Goal: Task Accomplishment & Management: Use online tool/utility

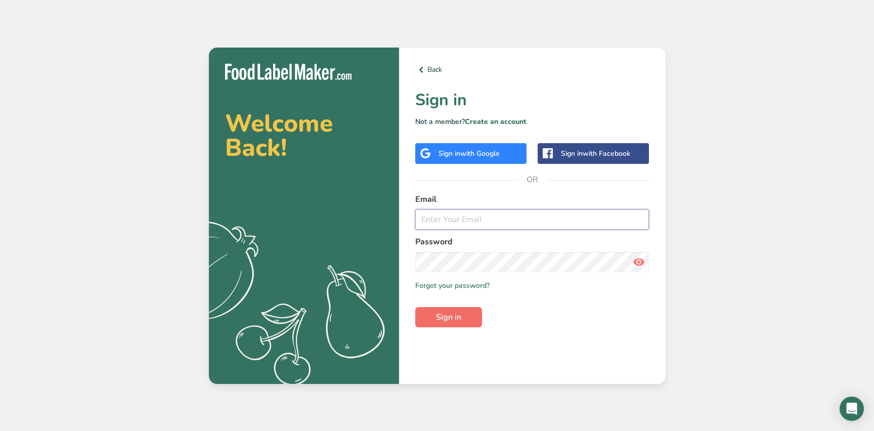
type input "[EMAIL_ADDRESS][DOMAIN_NAME]"
click at [450, 317] on span "Sign in" at bounding box center [448, 317] width 25 height 12
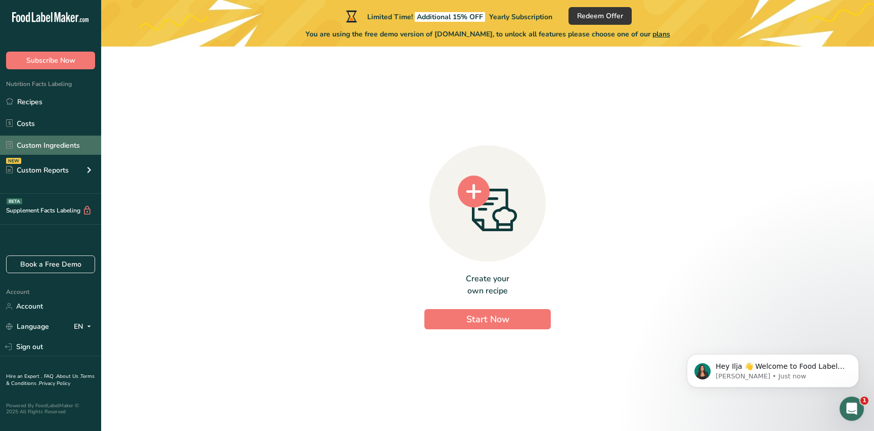
click at [35, 140] on link "Custom Ingredients" at bounding box center [50, 145] width 101 height 19
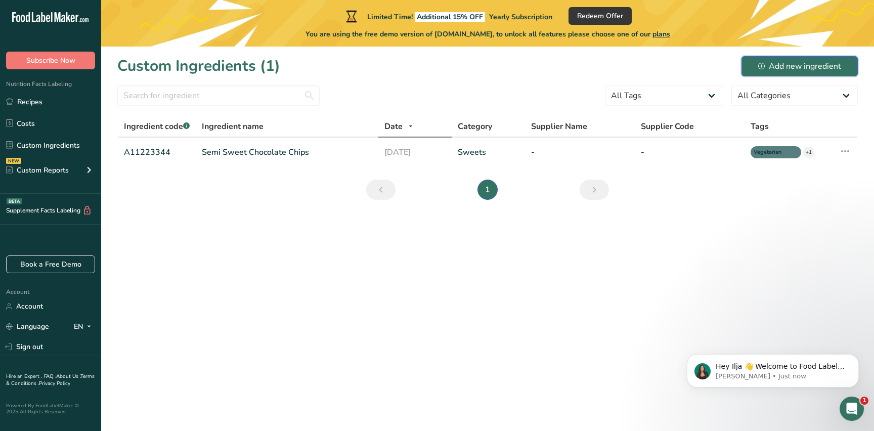
click at [780, 63] on div "Add new ingredient" at bounding box center [799, 66] width 83 height 12
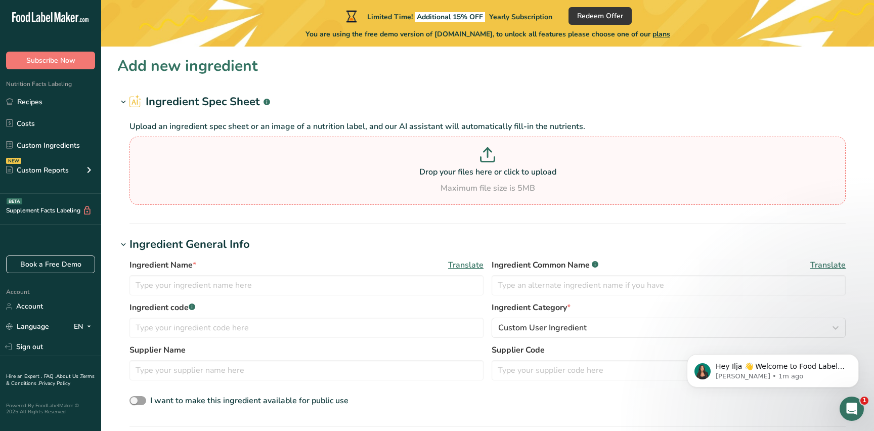
click at [470, 164] on p at bounding box center [487, 156] width 711 height 19
click at [470, 164] on input "Drop your files here or click to upload Maximum file size is 5MB" at bounding box center [487, 171] width 716 height 68
type input "C:\fakepath\Screenshot [DATE] 12.11.50.png"
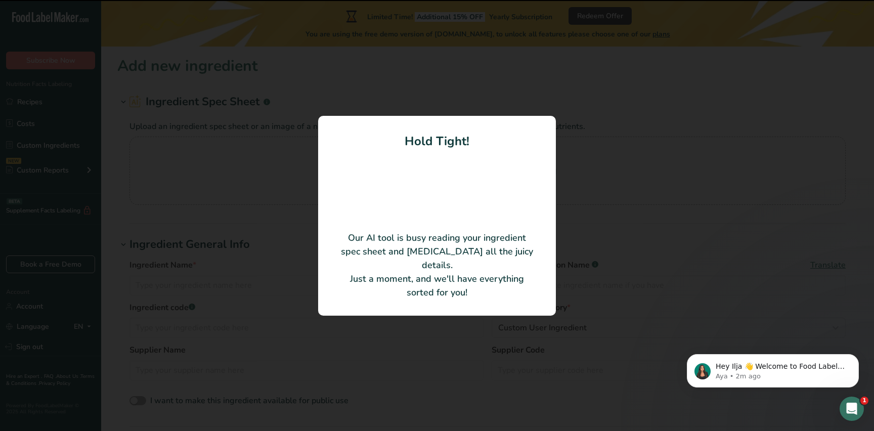
type input "Bamboo Extract Powder"
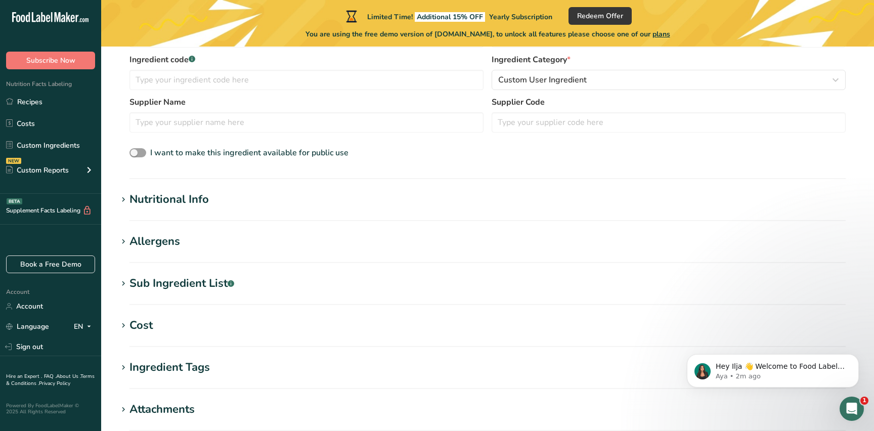
scroll to position [221, 0]
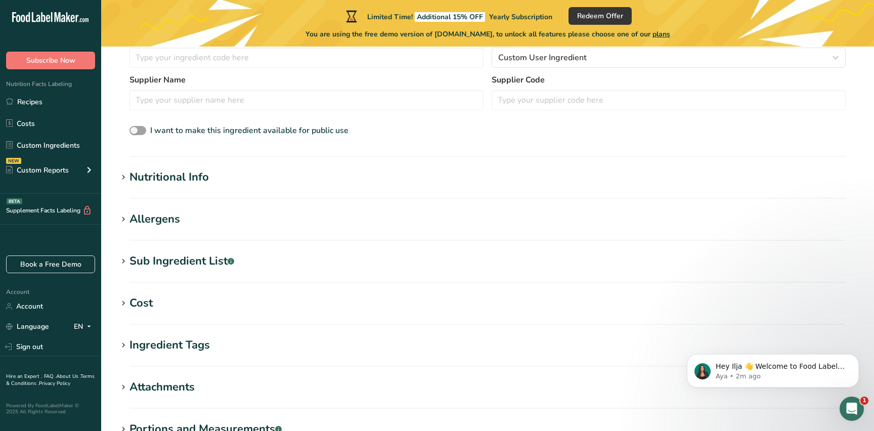
click at [193, 181] on div "Nutritional Info" at bounding box center [168, 177] width 79 height 17
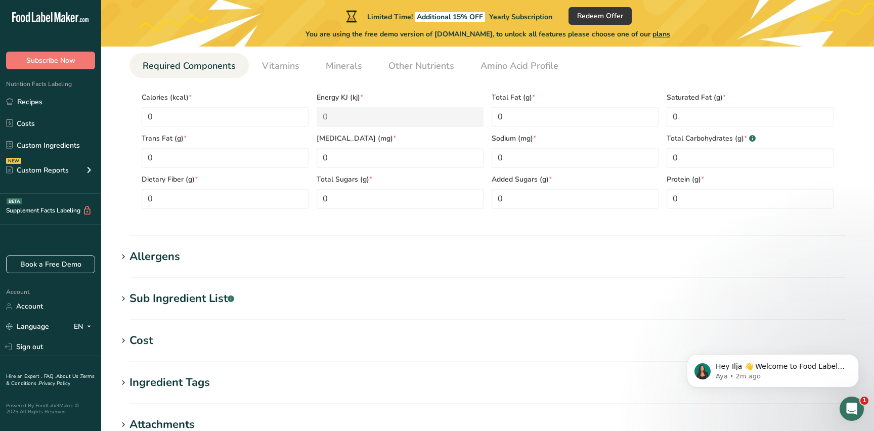
scroll to position [421, 0]
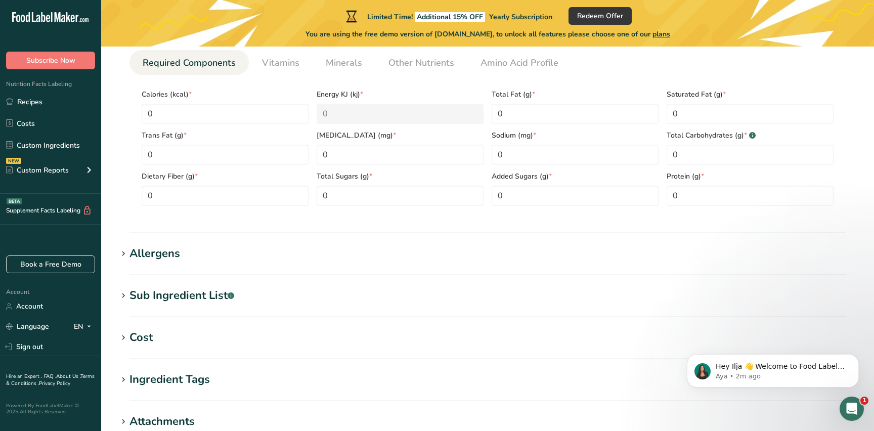
click at [300, 262] on section "Allergens Add any known allergens associated with your ingredient Soy Tree Nuts…" at bounding box center [487, 260] width 740 height 30
click at [185, 259] on h1 "Allergens" at bounding box center [487, 253] width 740 height 17
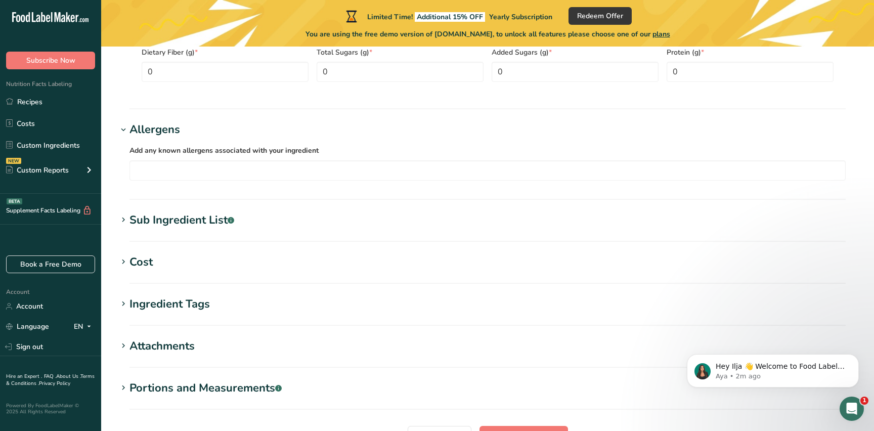
scroll to position [548, 0]
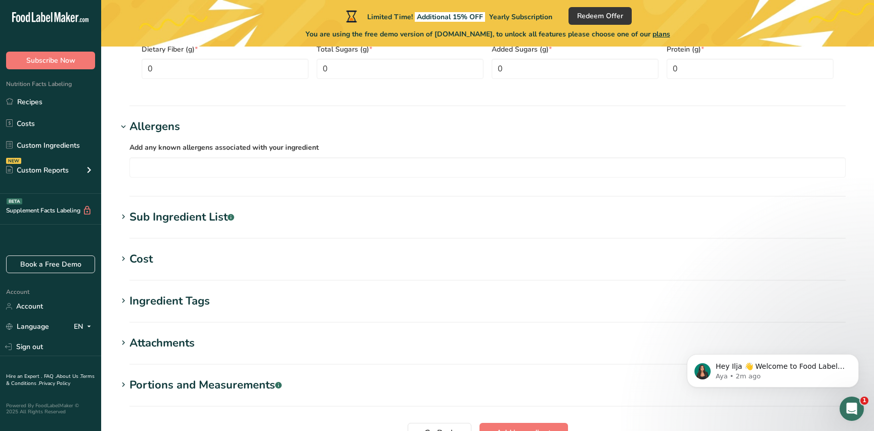
click at [195, 216] on div "Sub Ingredient List .a-a{fill:#347362;}.b-a{fill:#fff;}" at bounding box center [181, 217] width 105 height 17
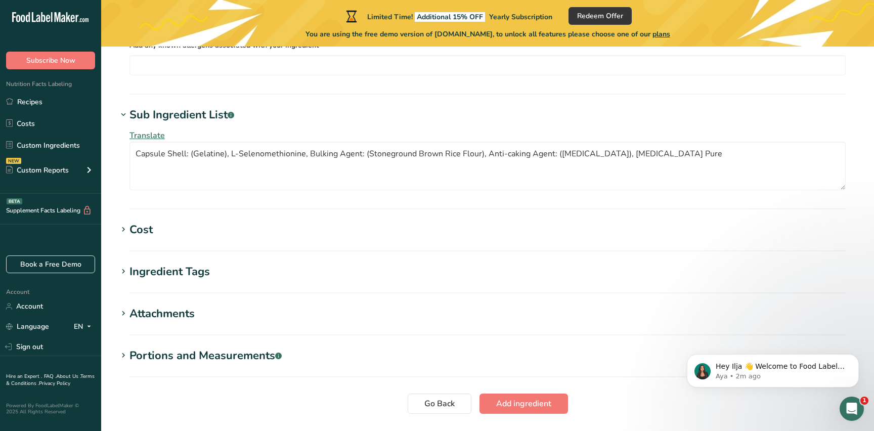
scroll to position [651, 0]
click at [139, 231] on div "Cost" at bounding box center [140, 229] width 23 height 17
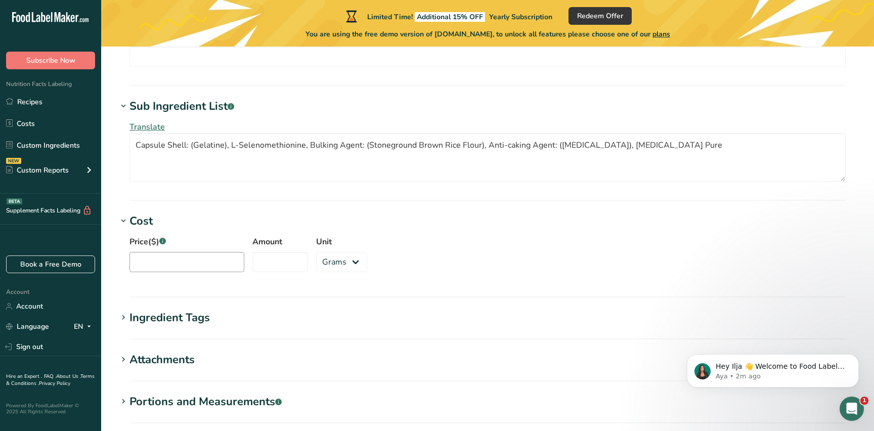
scroll to position [658, 0]
click at [171, 295] on section "Cost Price($) .a-a{fill:#347362;}.b-a{fill:#fff;} Amount Unit Grams kg mg mcg l…" at bounding box center [487, 255] width 740 height 84
click at [173, 313] on div "Ingredient Tags" at bounding box center [169, 318] width 80 height 17
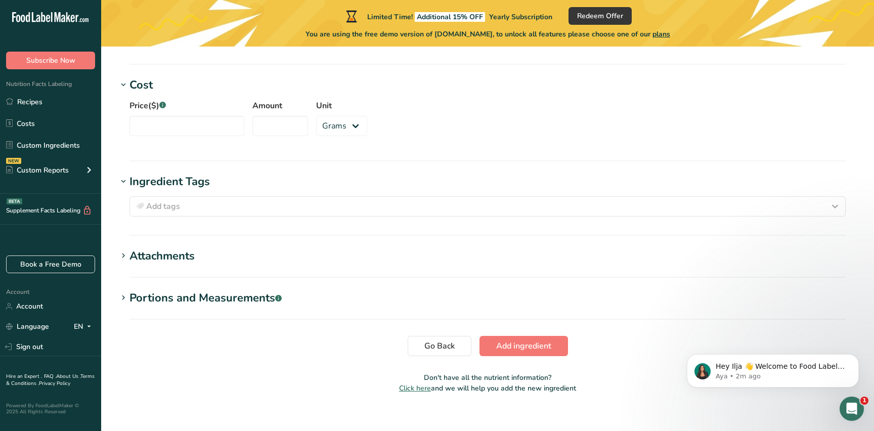
scroll to position [806, 0]
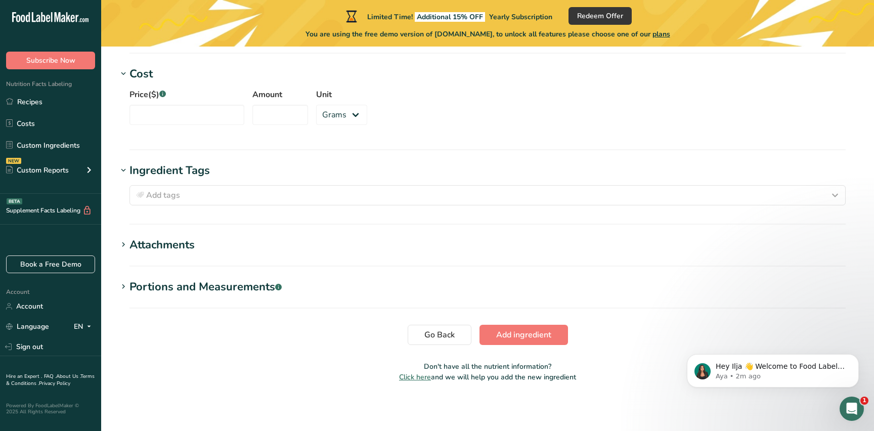
click at [176, 252] on div "Attachments" at bounding box center [161, 245] width 65 height 17
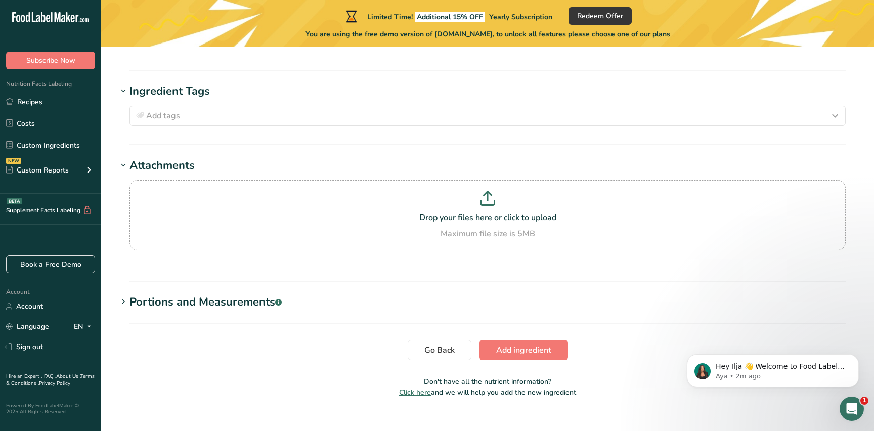
scroll to position [892, 0]
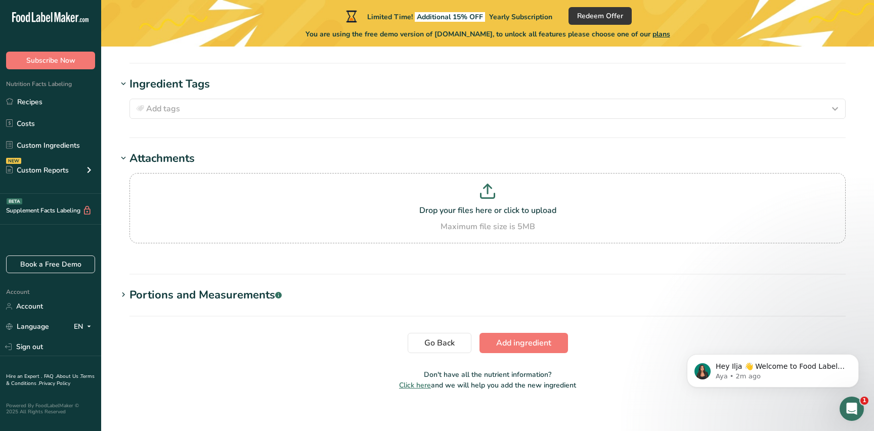
click at [183, 294] on div "Portions and Measurements .a-a{fill:#347362;}.b-a{fill:#fff;}" at bounding box center [205, 295] width 152 height 17
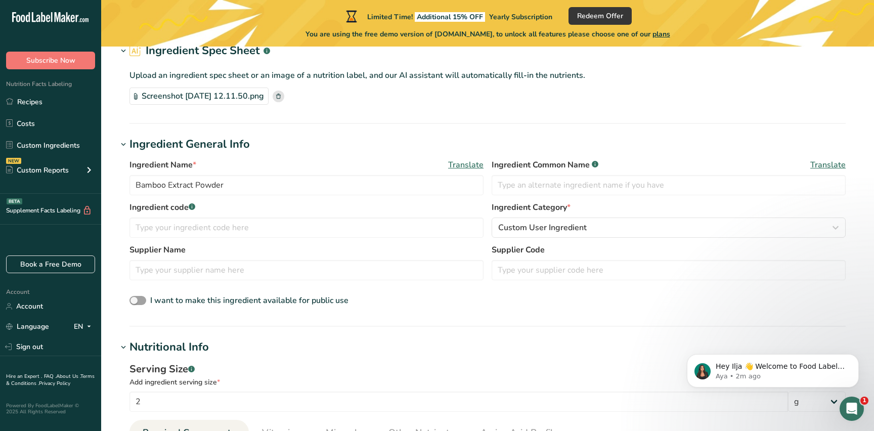
scroll to position [55, 0]
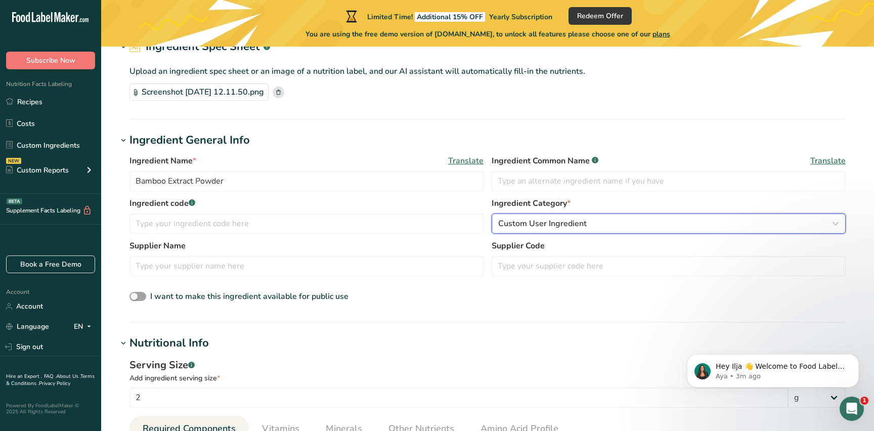
click at [556, 228] on span "Custom User Ingredient" at bounding box center [542, 223] width 89 height 12
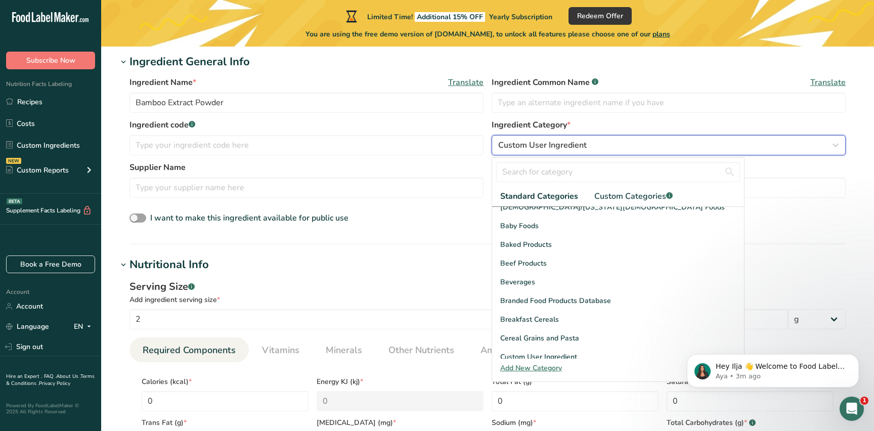
scroll to position [0, 0]
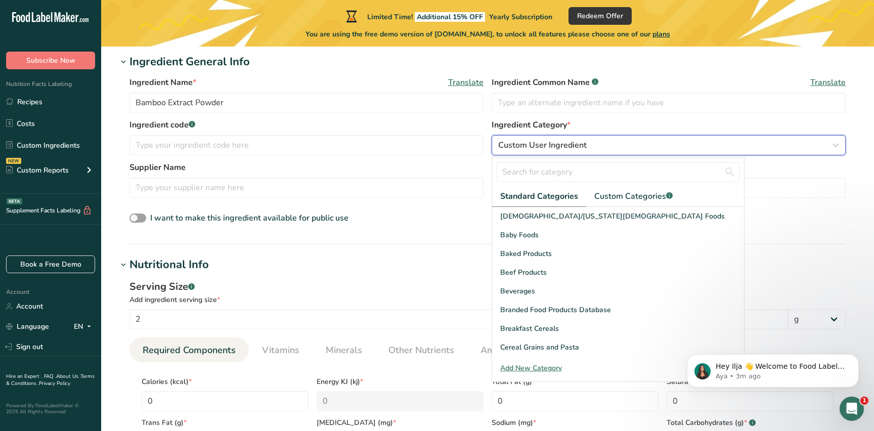
click at [605, 150] on div "Custom User Ingredient" at bounding box center [665, 145] width 335 height 12
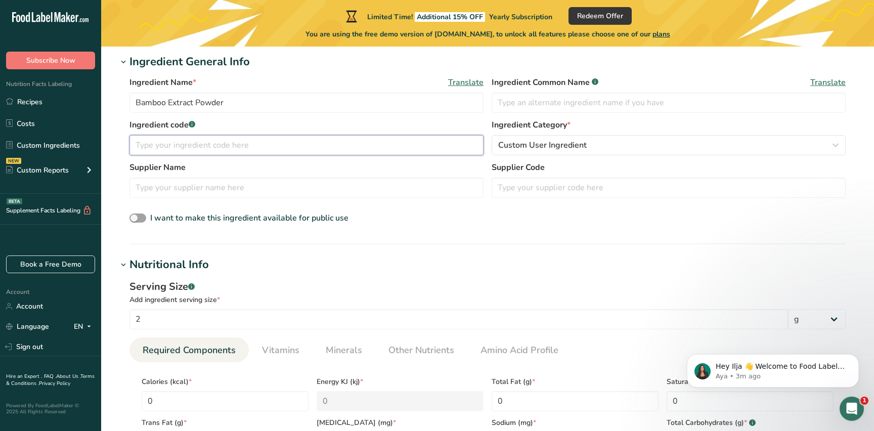
click at [429, 153] on input "text" at bounding box center [306, 145] width 354 height 20
click at [161, 102] on input "Bamboo Extract Powder" at bounding box center [306, 103] width 354 height 20
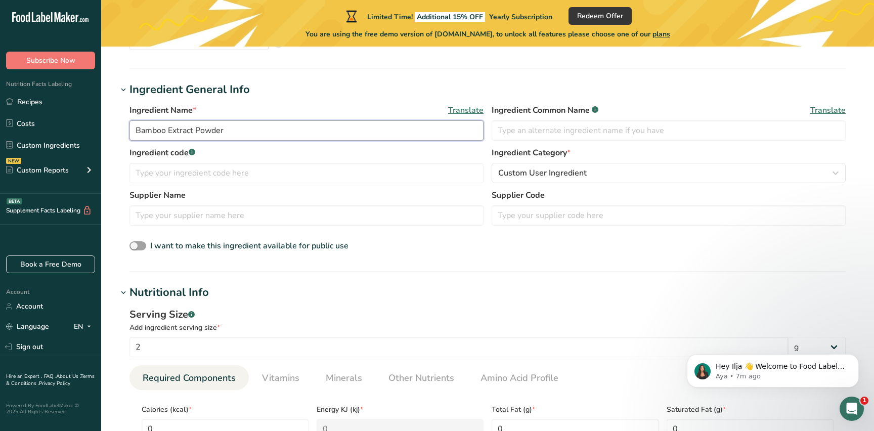
scroll to position [106, 0]
